Goal: Task Accomplishment & Management: Use online tool/utility

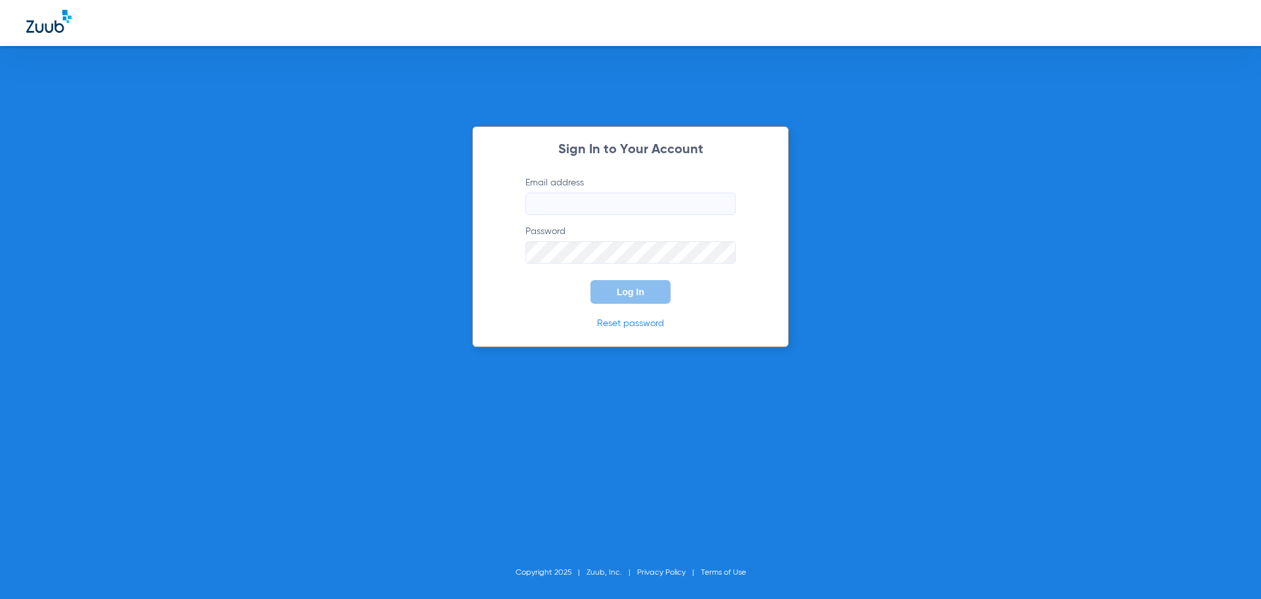
type input "[PERSON_NAME][EMAIL_ADDRESS][DOMAIN_NAME]"
click at [892, 261] on div "Sign In to Your Account Email address [EMAIL_ADDRESS][DOMAIN_NAME] Password Log…" at bounding box center [630, 299] width 1261 height 599
click at [663, 282] on button "Log In" at bounding box center [631, 292] width 80 height 24
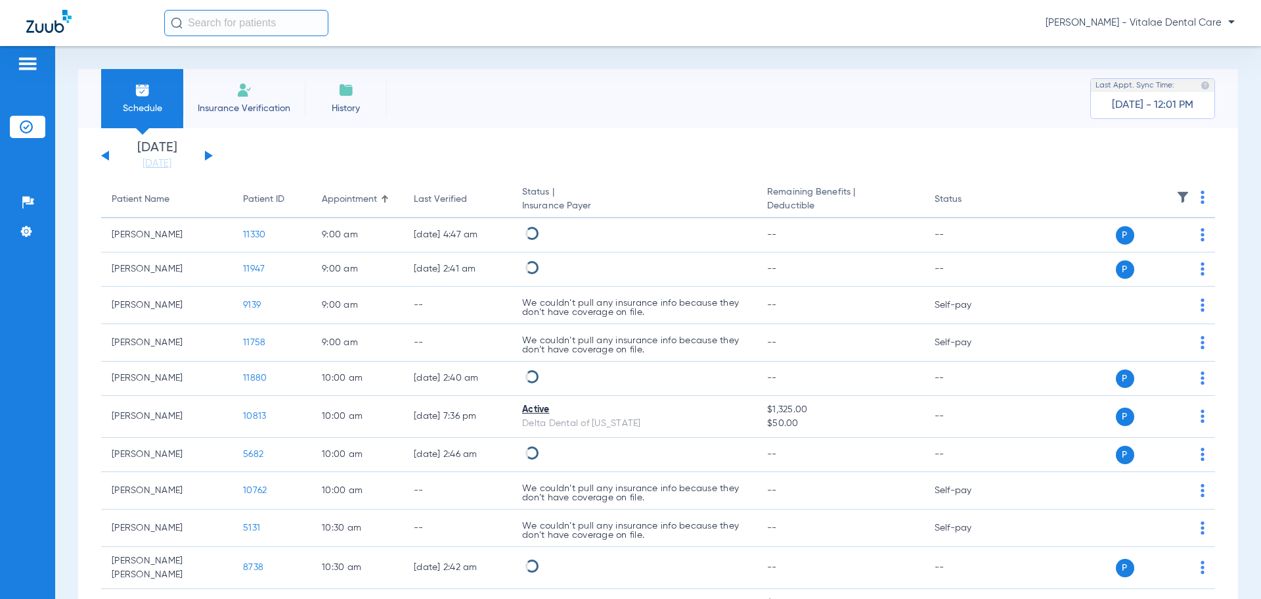
click at [147, 102] on span "Schedule" at bounding box center [142, 108] width 62 height 13
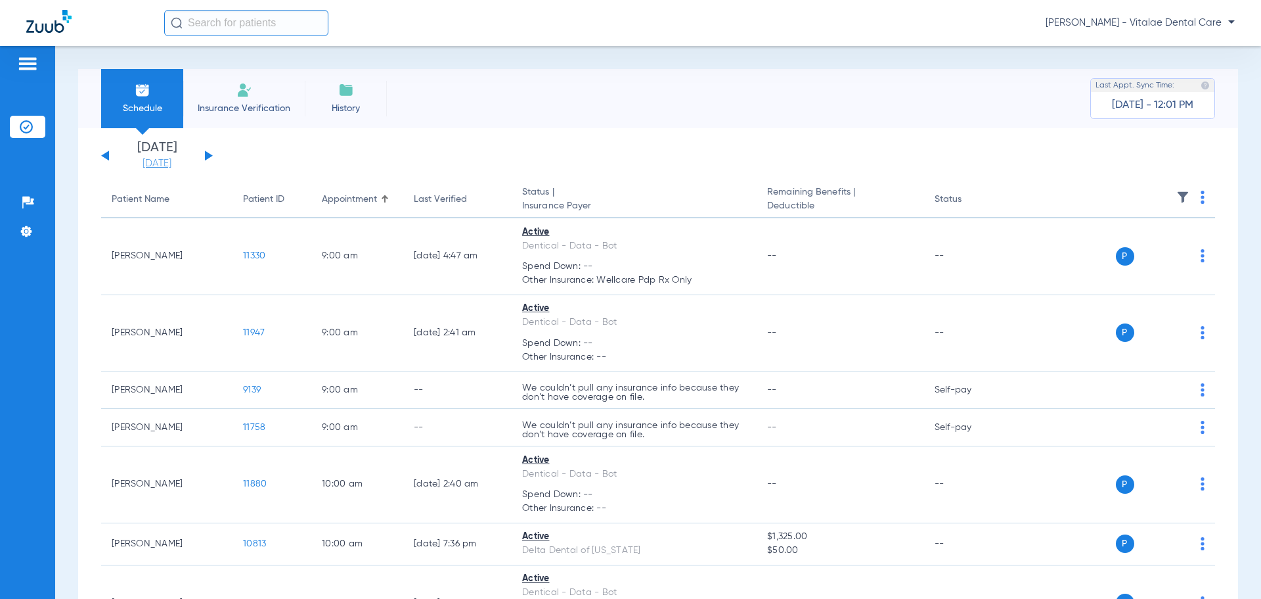
drag, startPoint x: 159, startPoint y: 172, endPoint x: 161, endPoint y: 165, distance: 7.5
click at [162, 162] on link "[DATE]" at bounding box center [157, 163] width 79 height 13
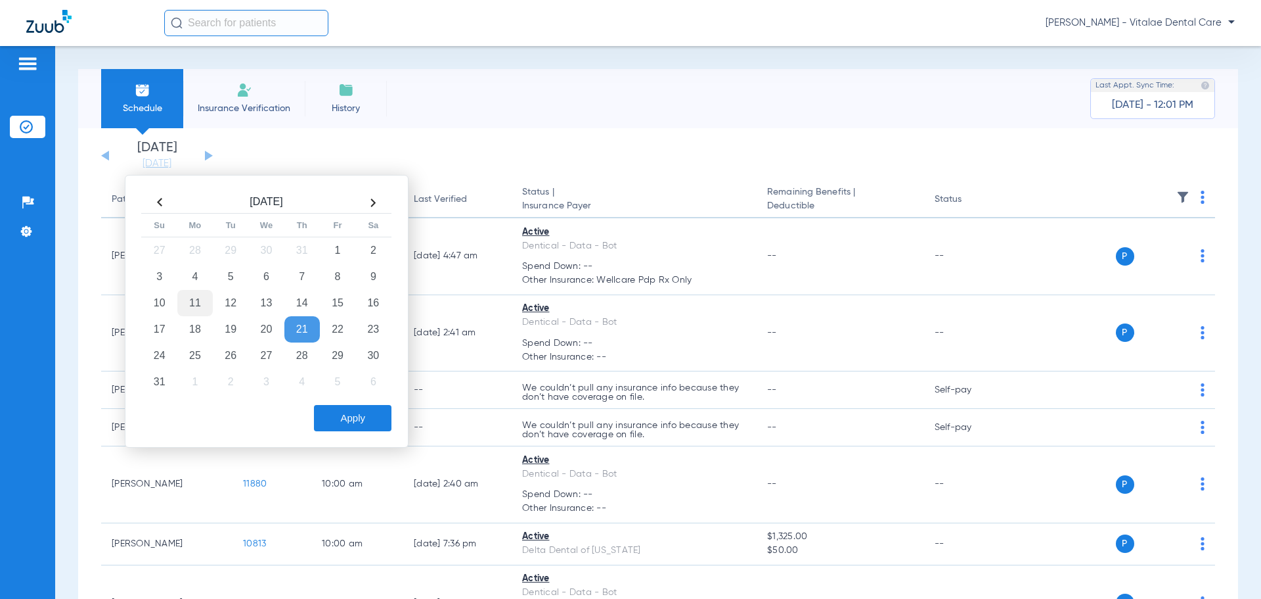
click at [196, 306] on td "11" at bounding box center [194, 303] width 35 height 26
click at [346, 412] on button "Apply" at bounding box center [353, 418] width 78 height 26
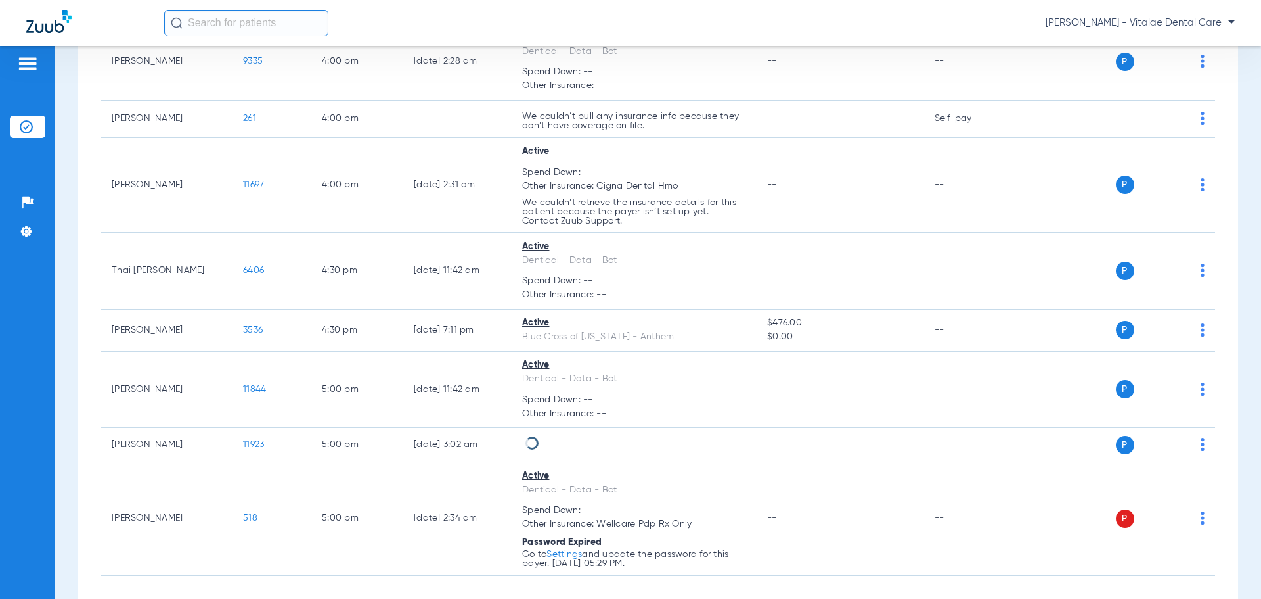
scroll to position [1928, 0]
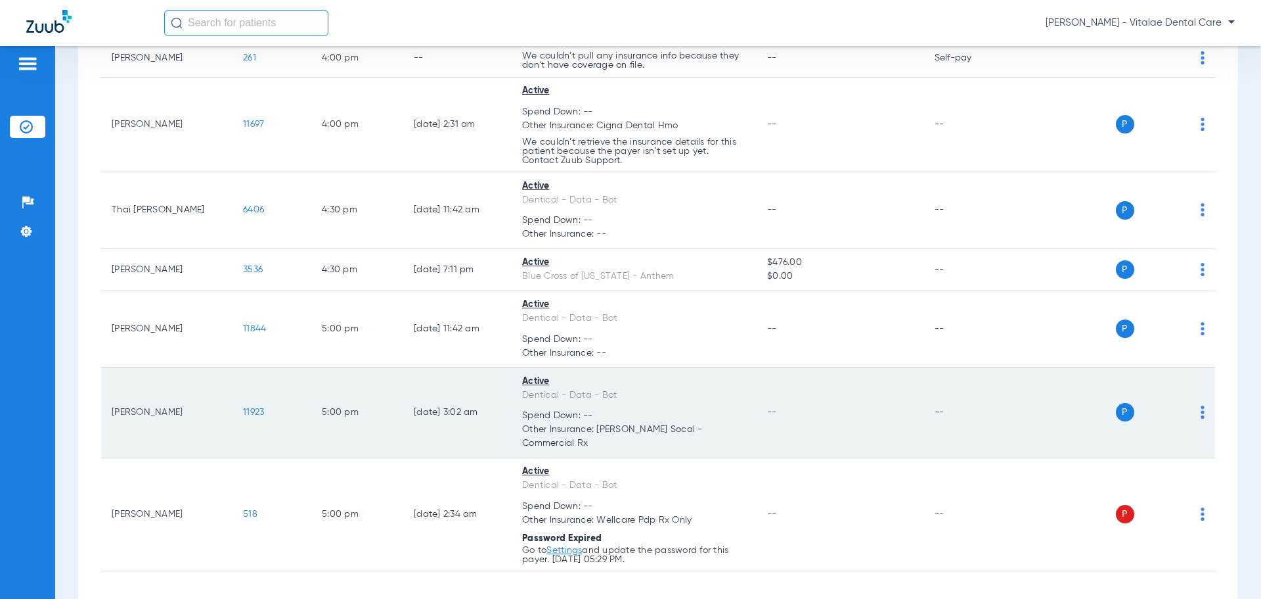
click at [255, 407] on span "11923" at bounding box center [253, 411] width 21 height 9
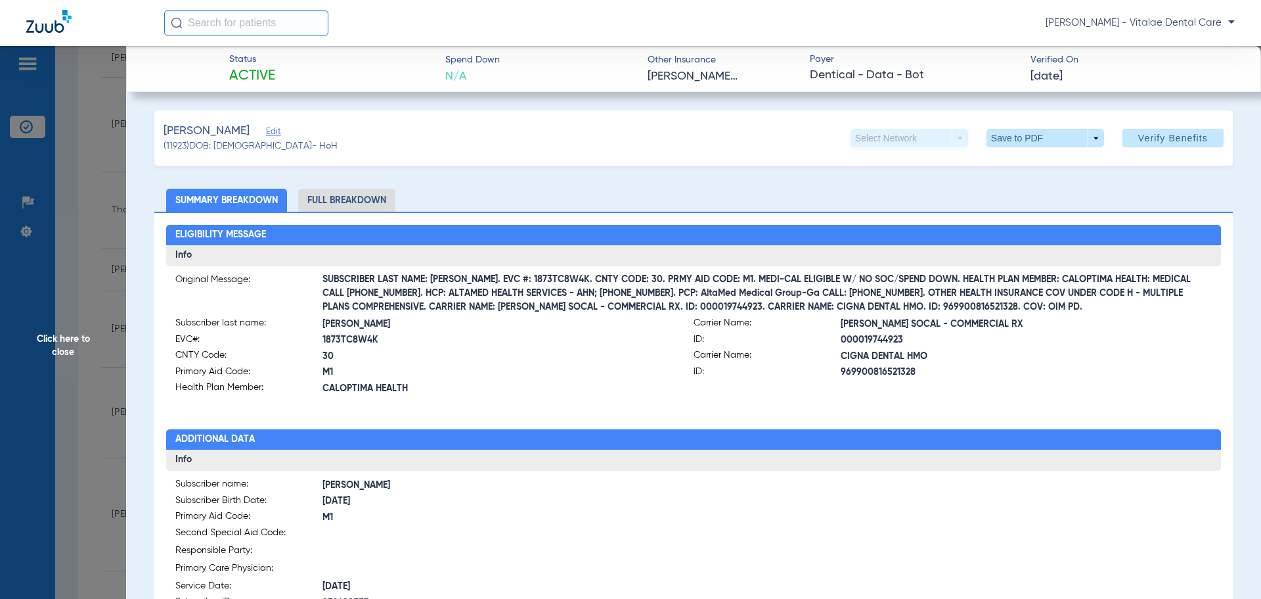
click at [99, 448] on span "Click here to close" at bounding box center [63, 345] width 126 height 599
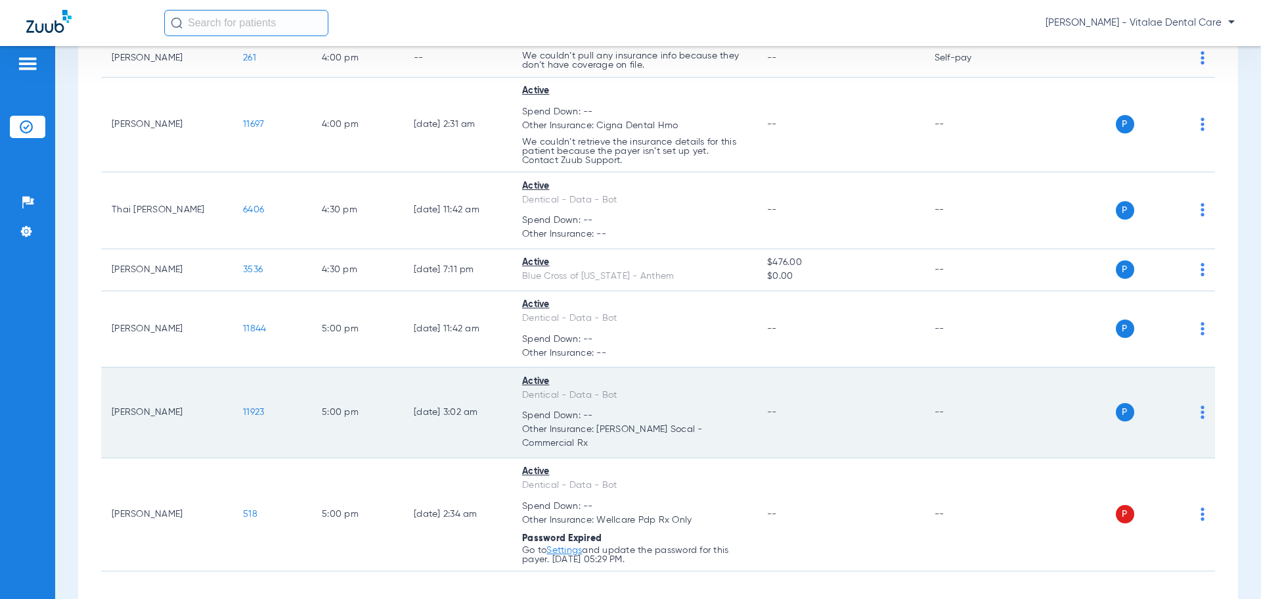
click at [247, 407] on span "11923" at bounding box center [253, 411] width 21 height 9
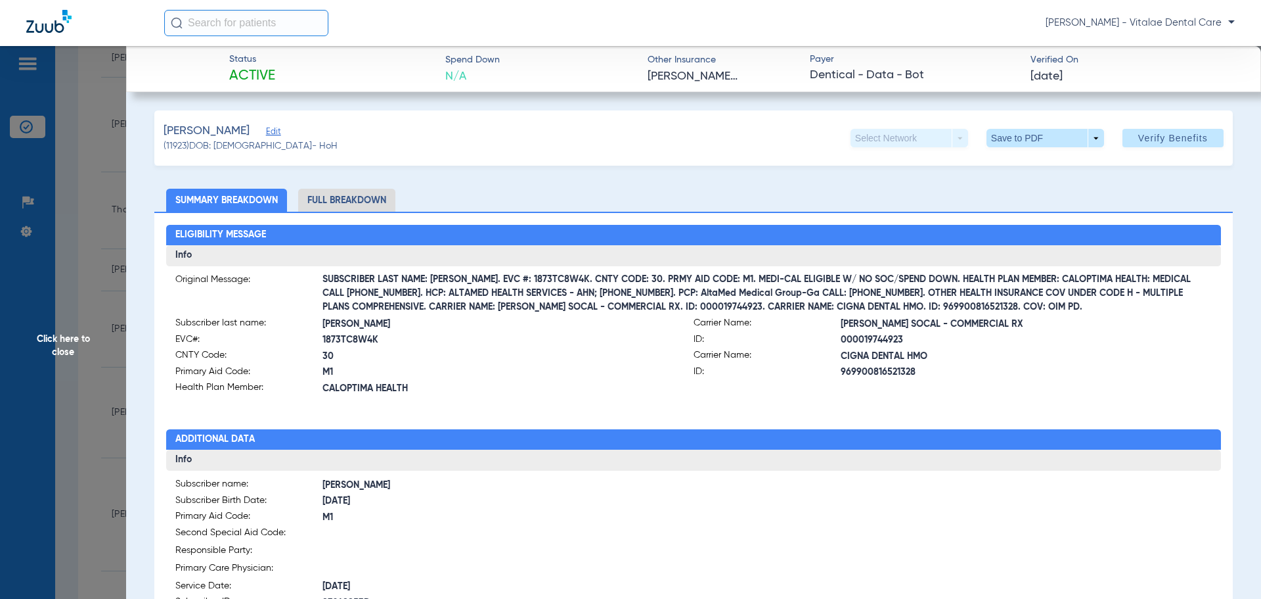
click at [110, 399] on span "Click here to close" at bounding box center [63, 345] width 126 height 599
